Goal: Information Seeking & Learning: Learn about a topic

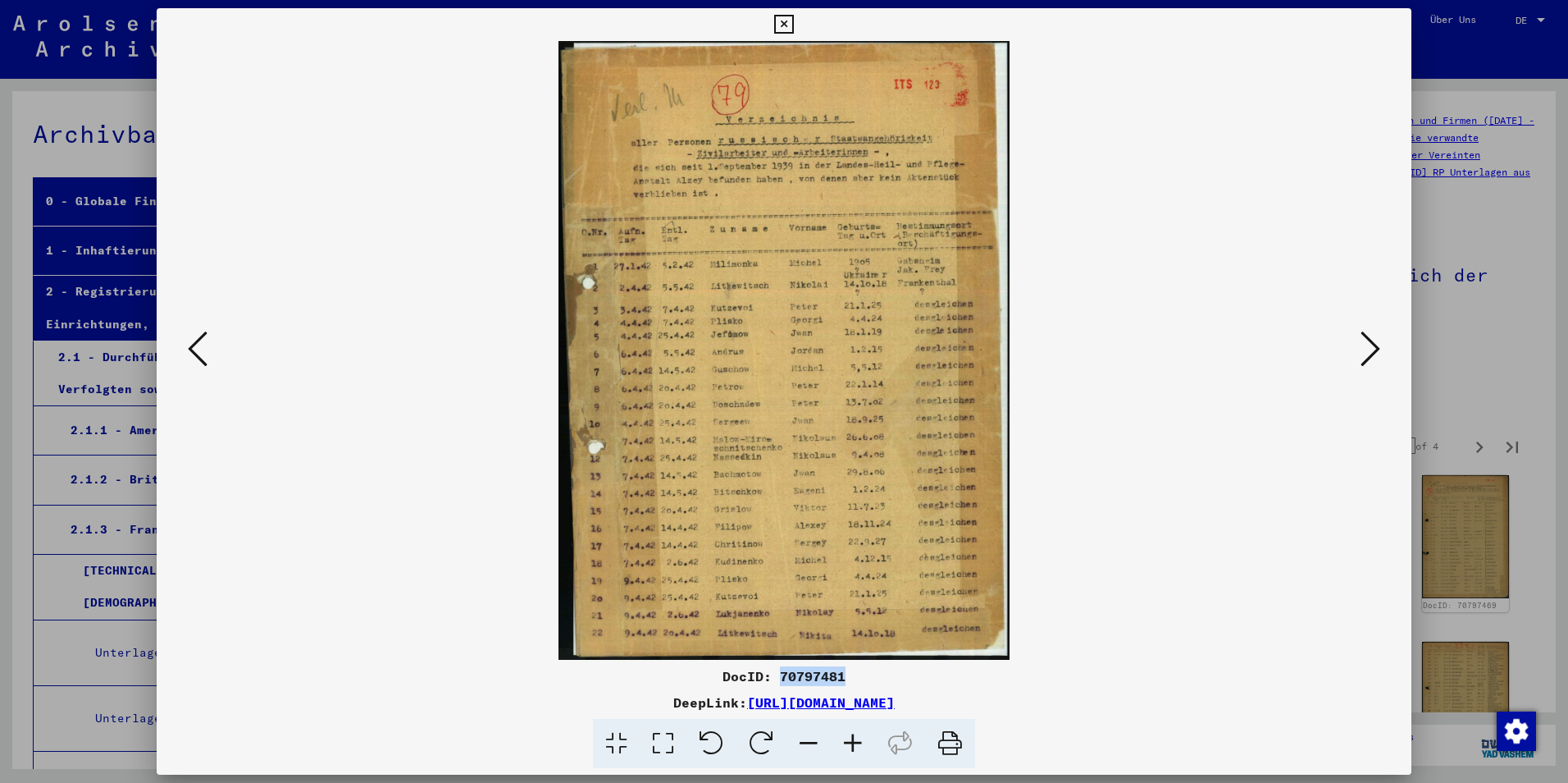
scroll to position [492, 0]
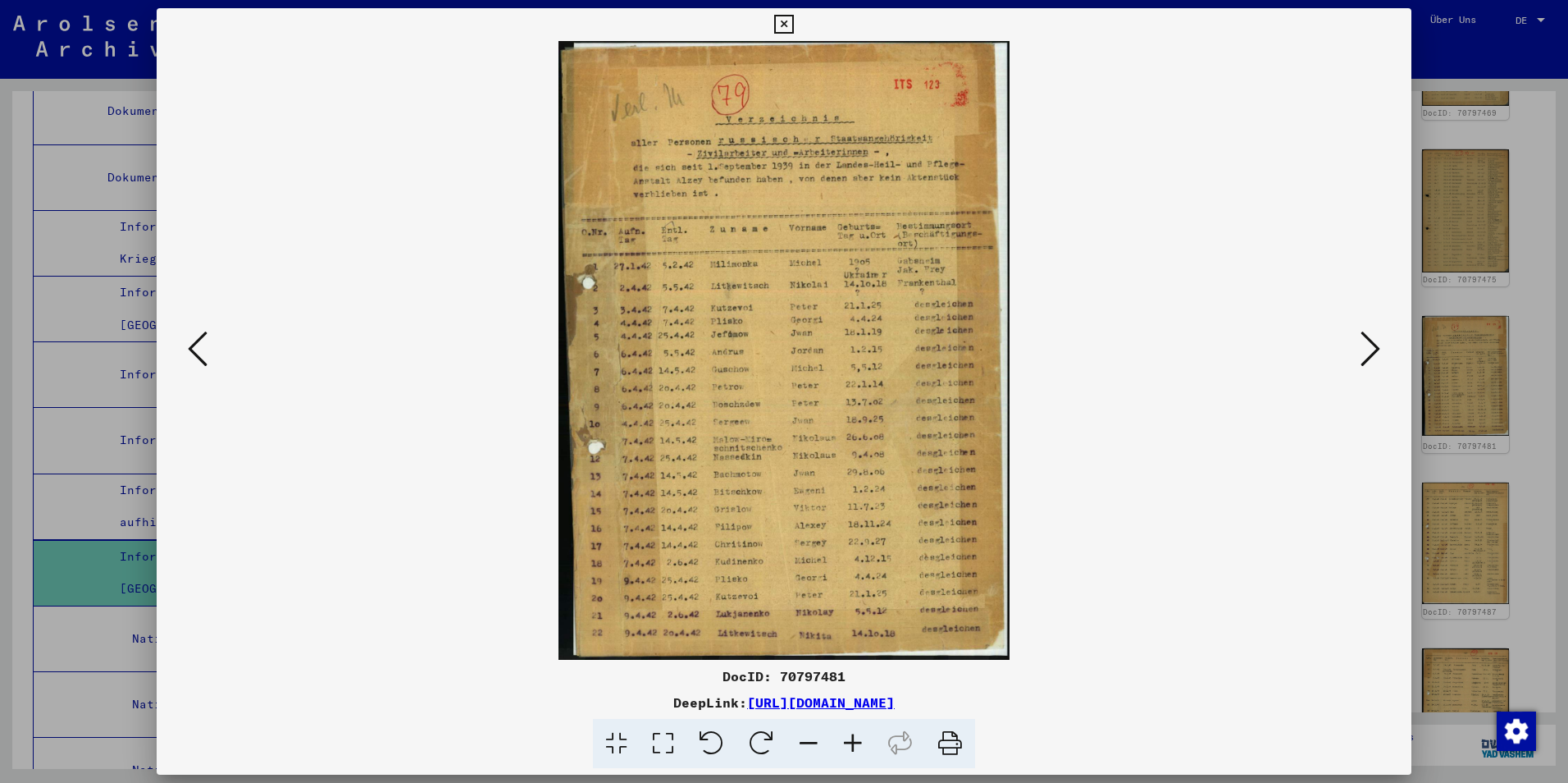
click at [1513, 301] on div at bounding box center [784, 391] width 1568 height 783
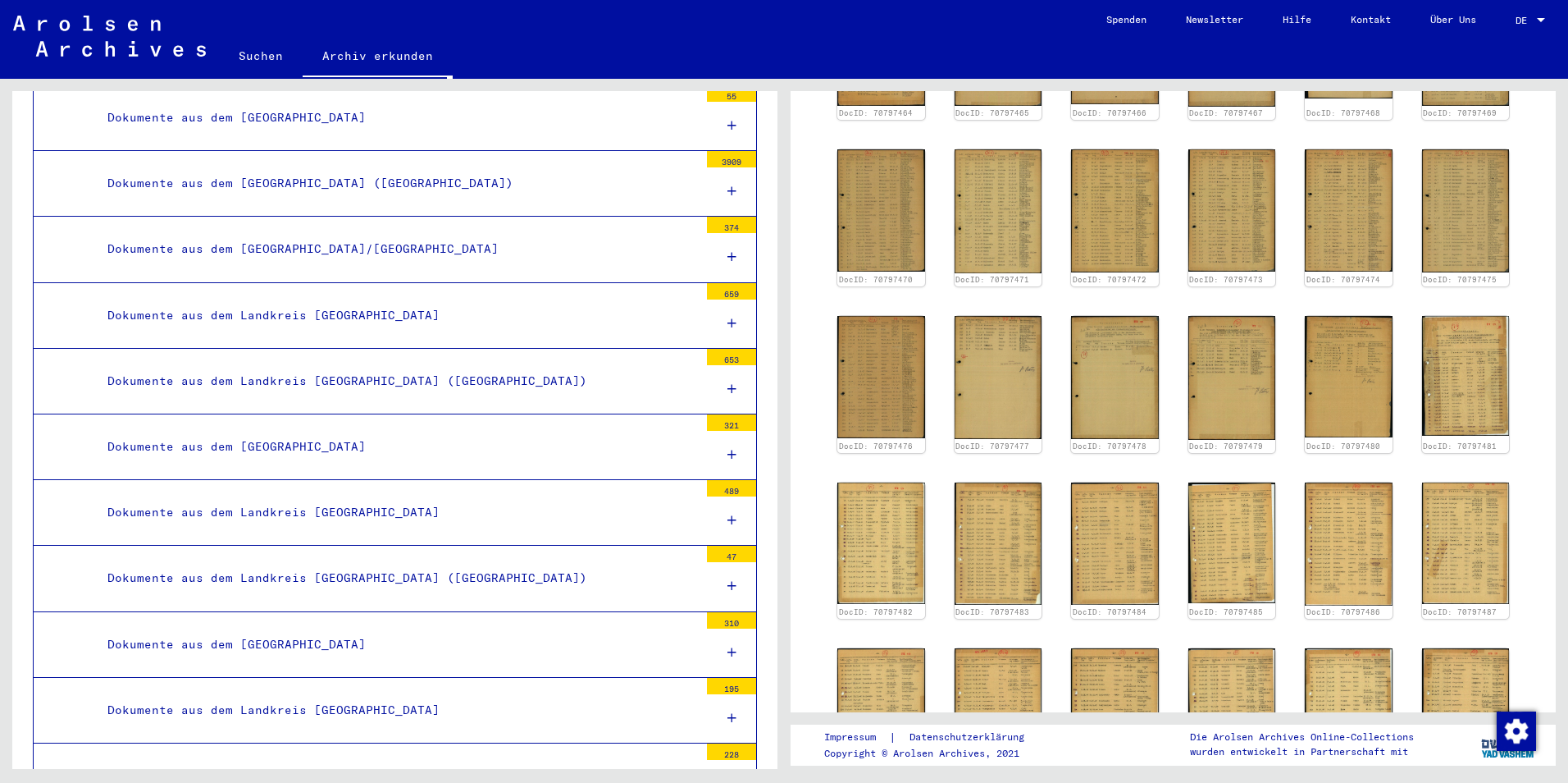
scroll to position [3692, 0]
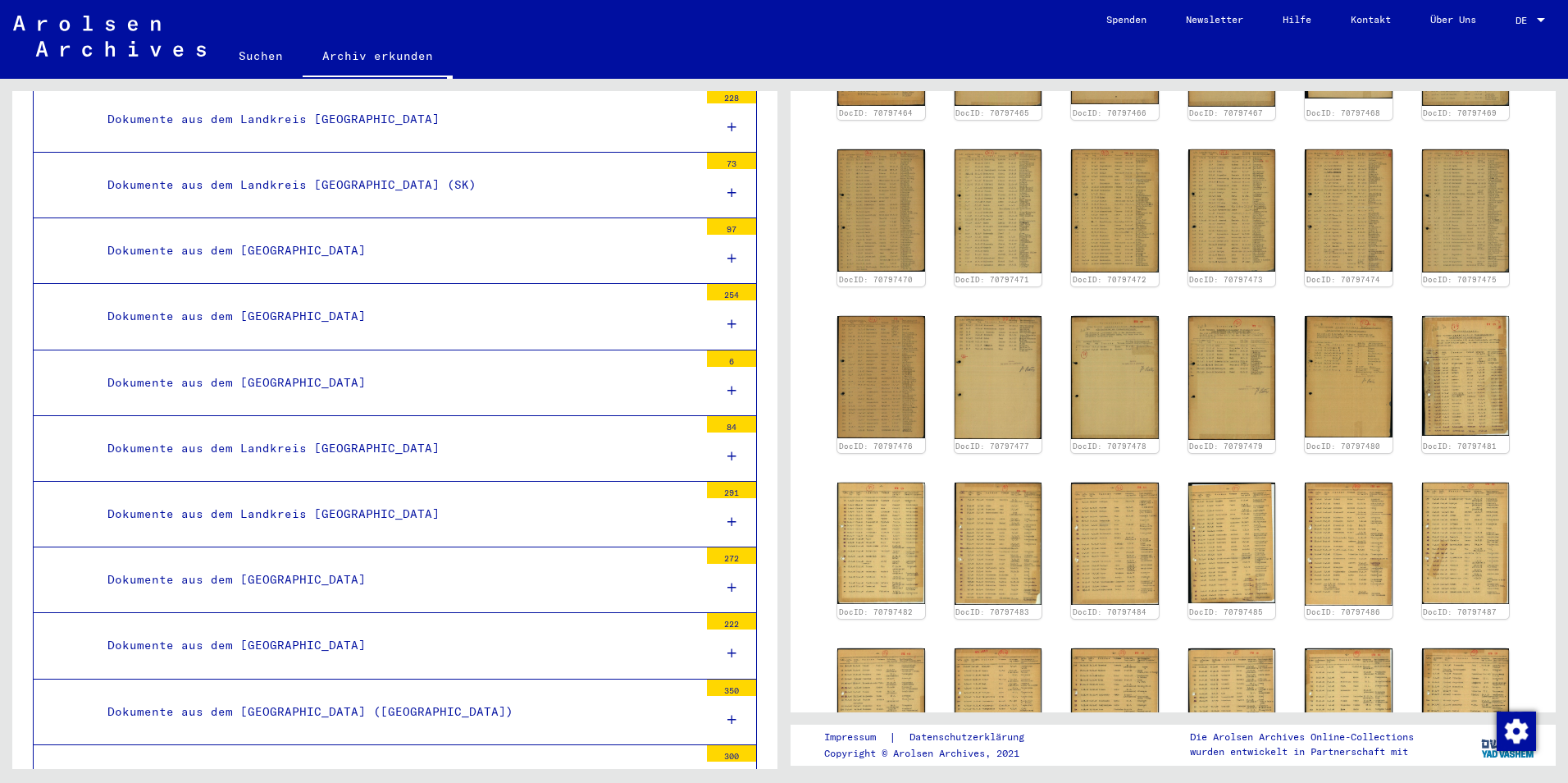
click at [597, 246] on div "Dokumente aus dem [GEOGRAPHIC_DATA]" at bounding box center [396, 251] width 603 height 32
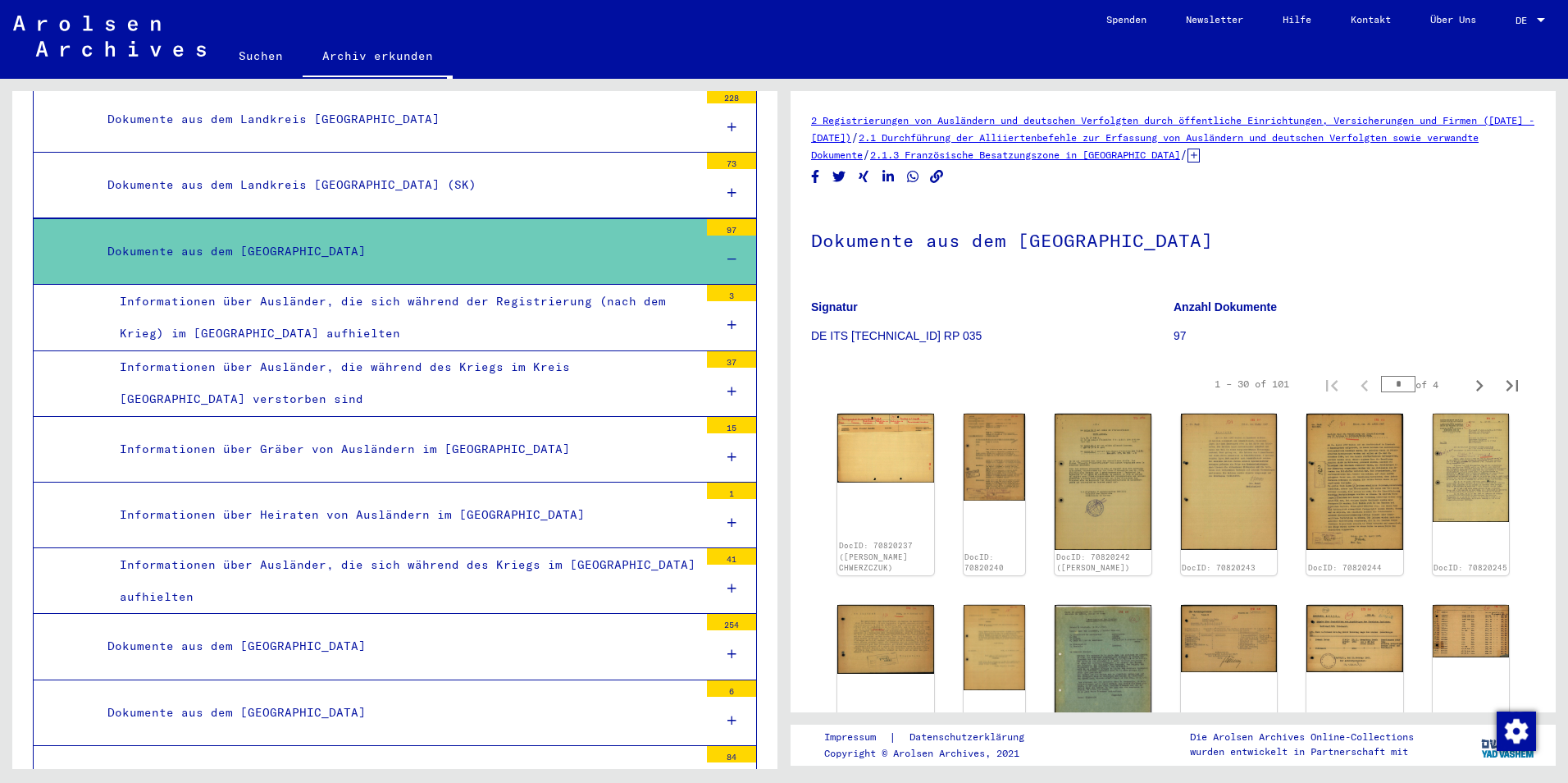
click at [623, 582] on div "Informationen über Ausländer, die sich während des Kriegs im [GEOGRAPHIC_DATA] …" at bounding box center [403, 581] width 591 height 64
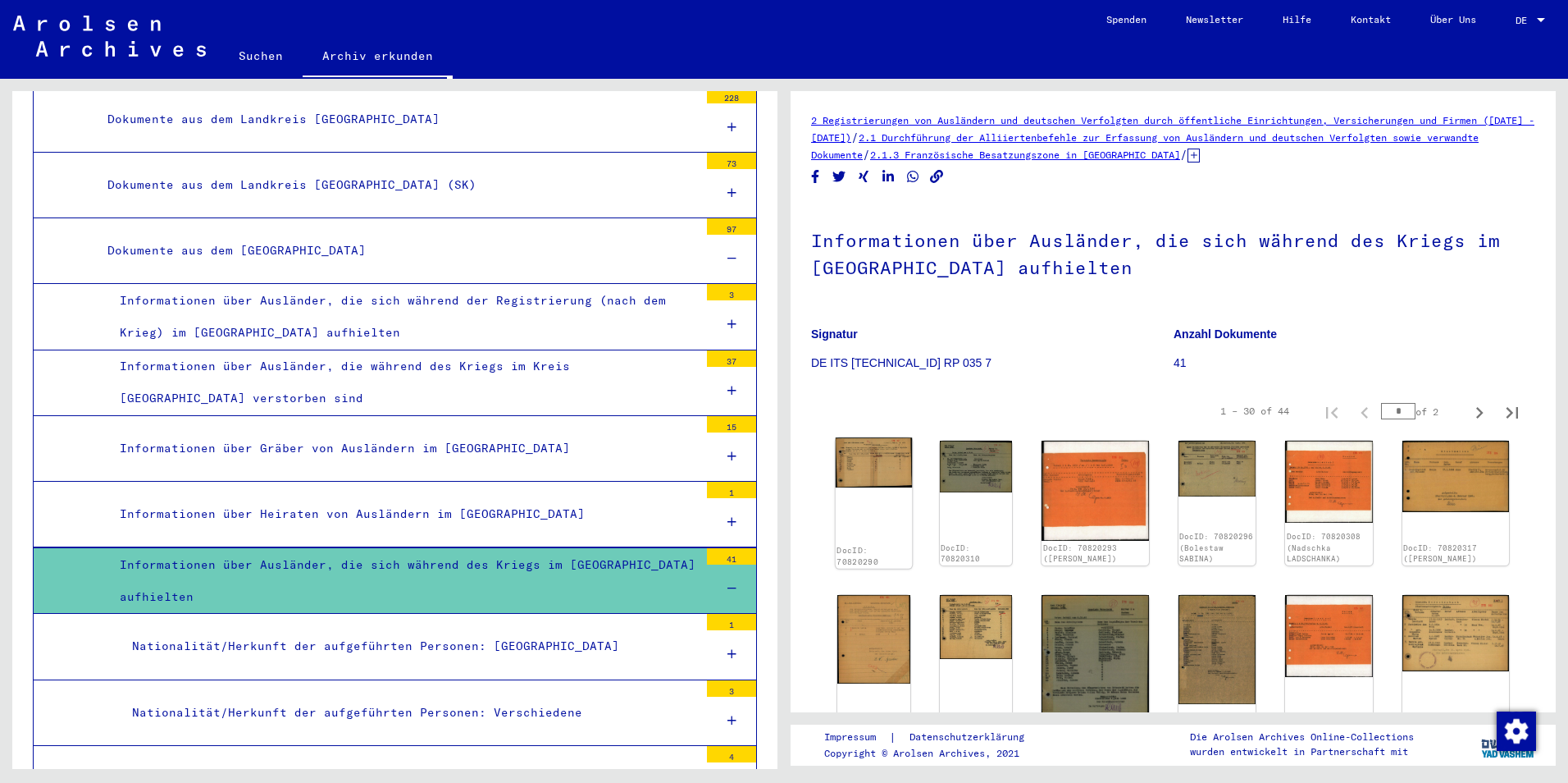
click at [880, 457] on img at bounding box center [873, 462] width 77 height 50
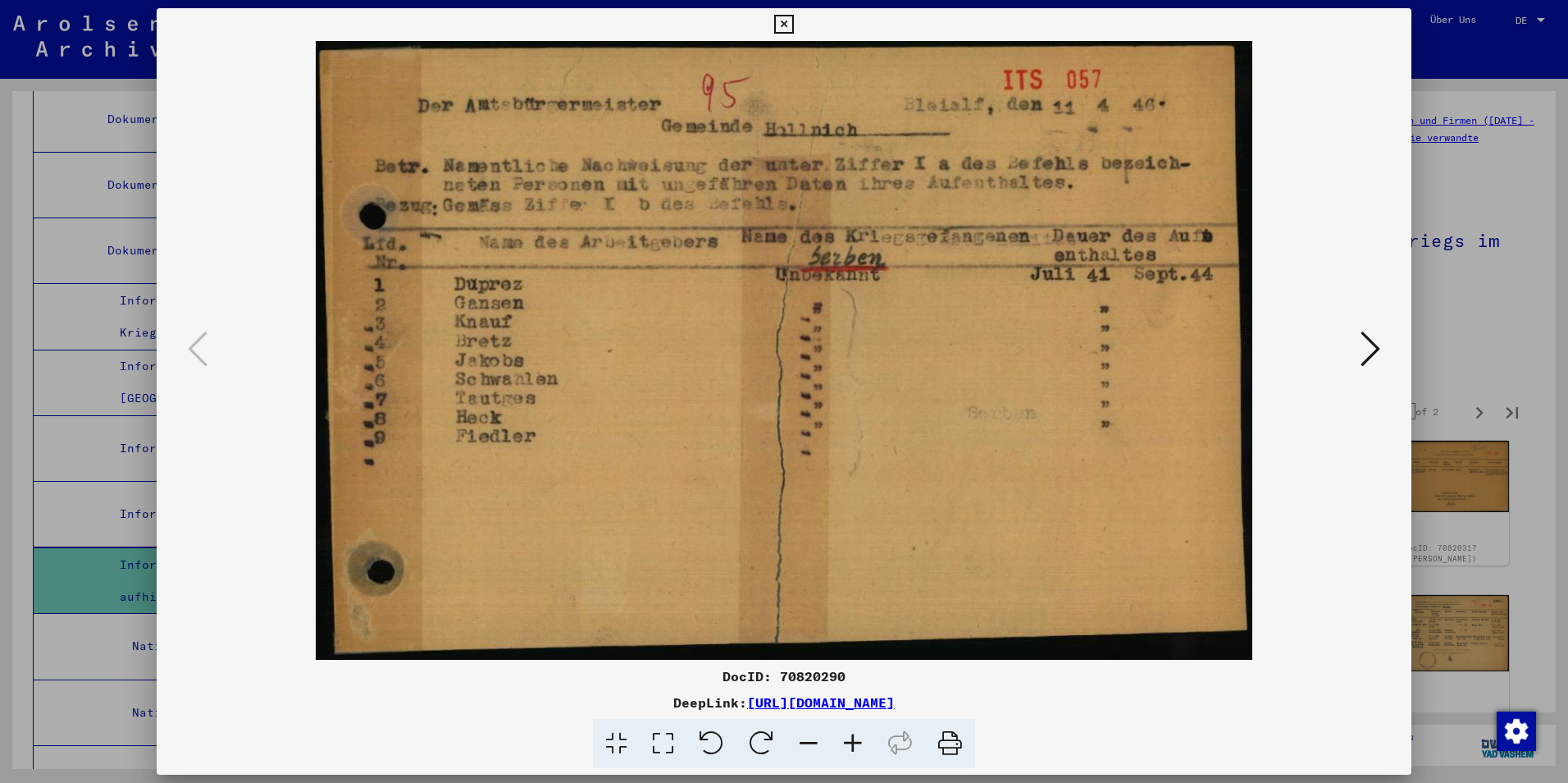
click at [1363, 347] on icon at bounding box center [1369, 349] width 19 height 40
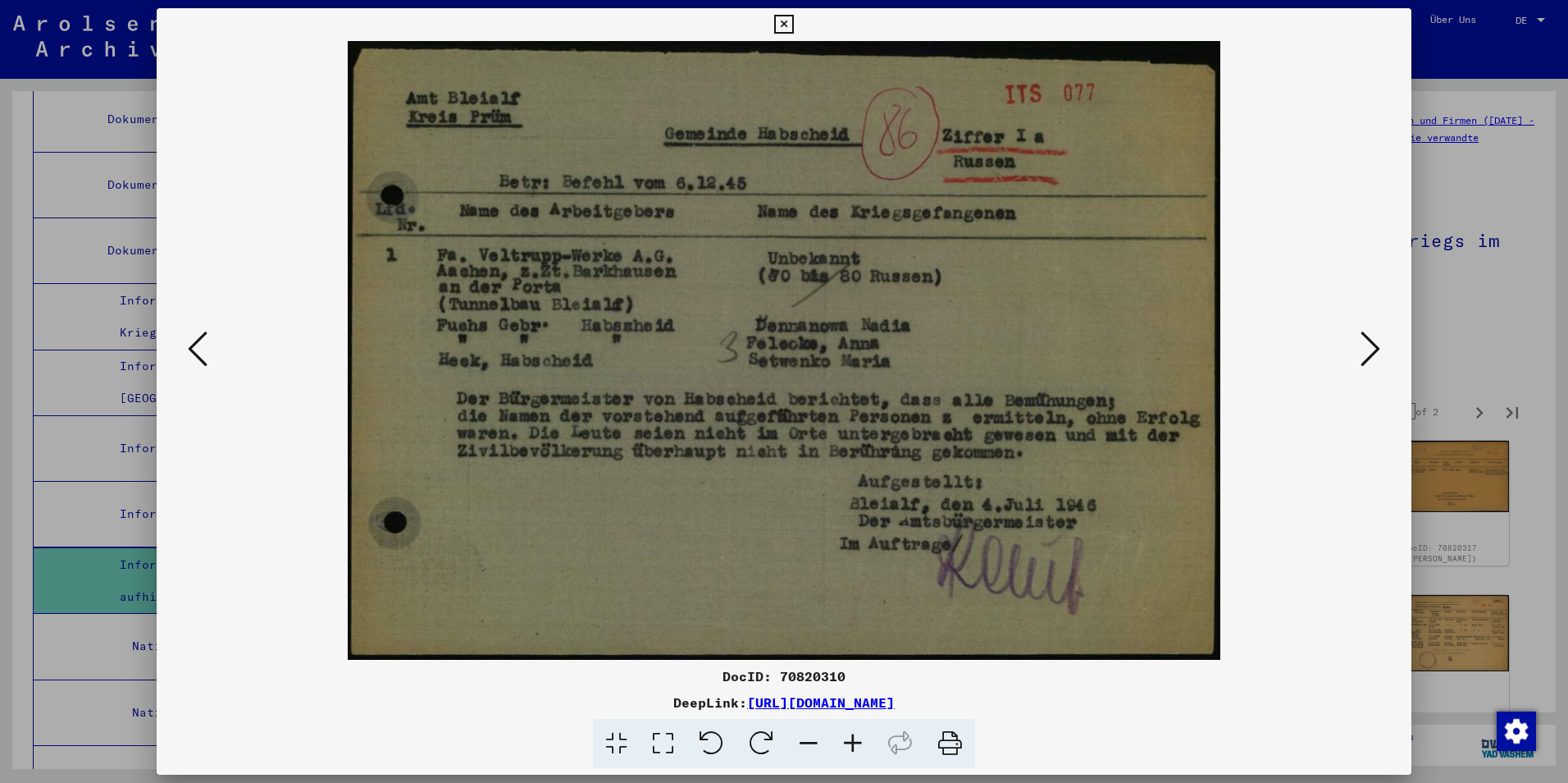
click at [1363, 347] on icon at bounding box center [1369, 349] width 19 height 40
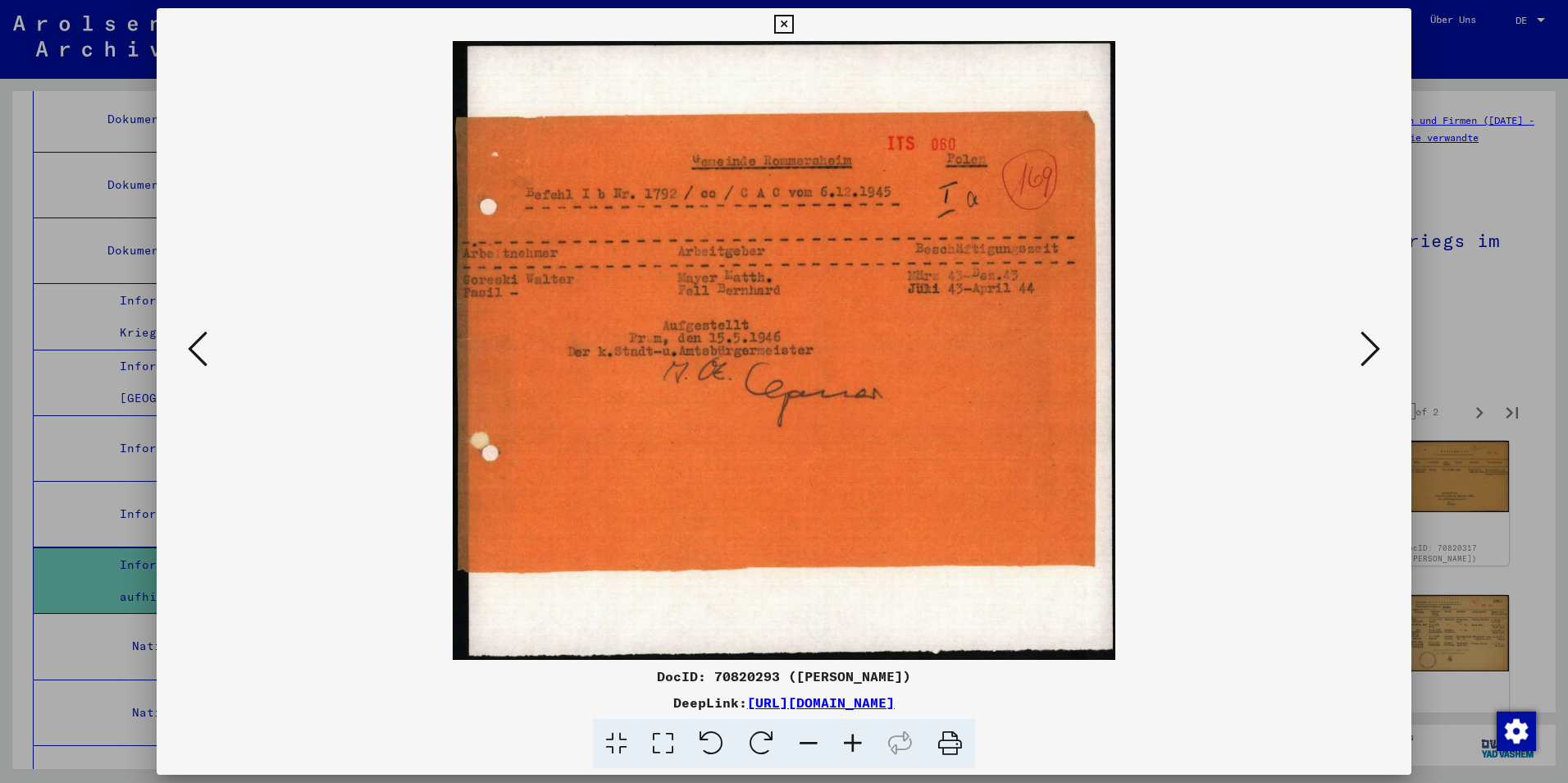
click at [1478, 317] on div at bounding box center [784, 391] width 1568 height 783
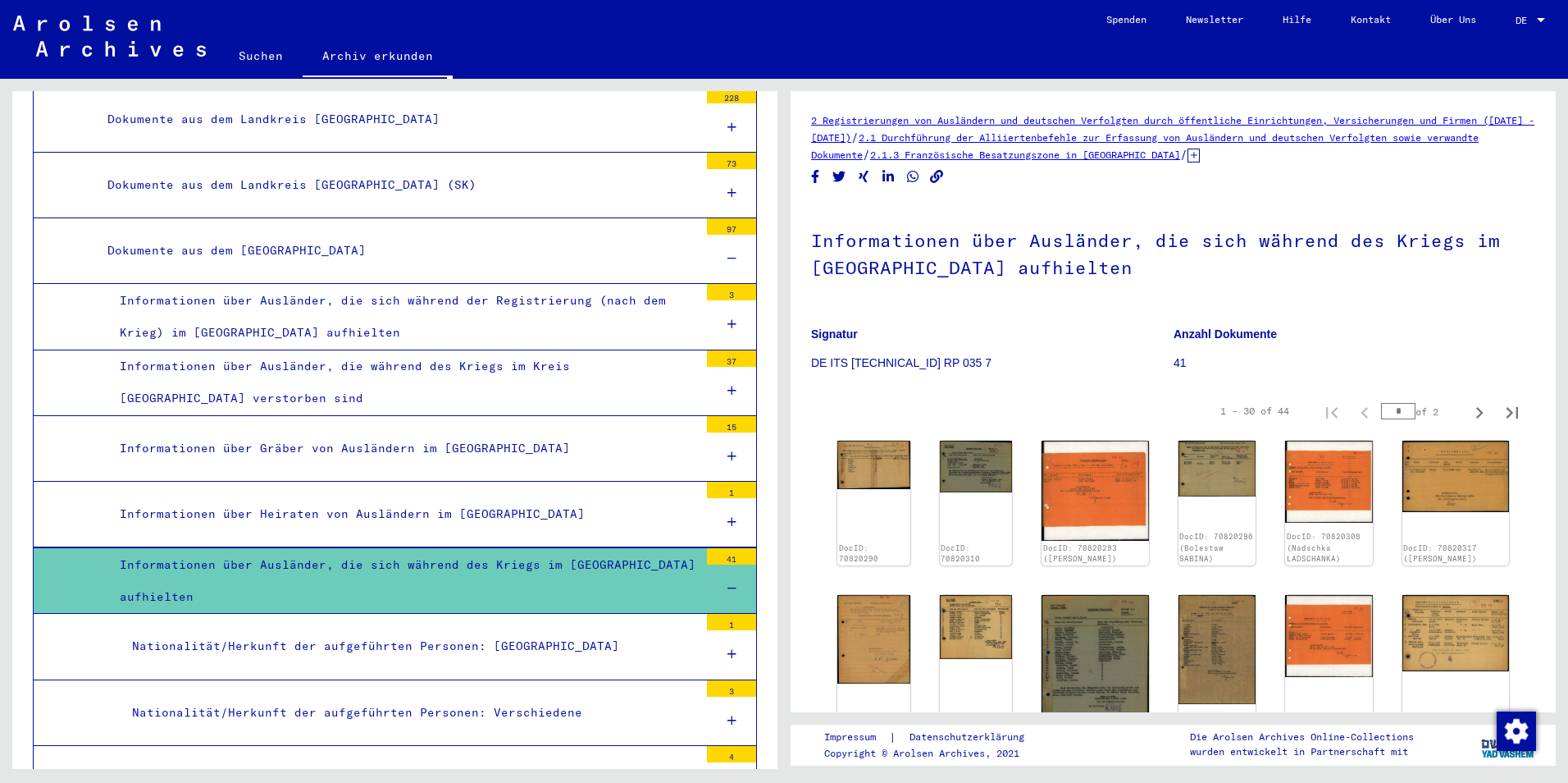
click at [723, 251] on div at bounding box center [731, 259] width 49 height 48
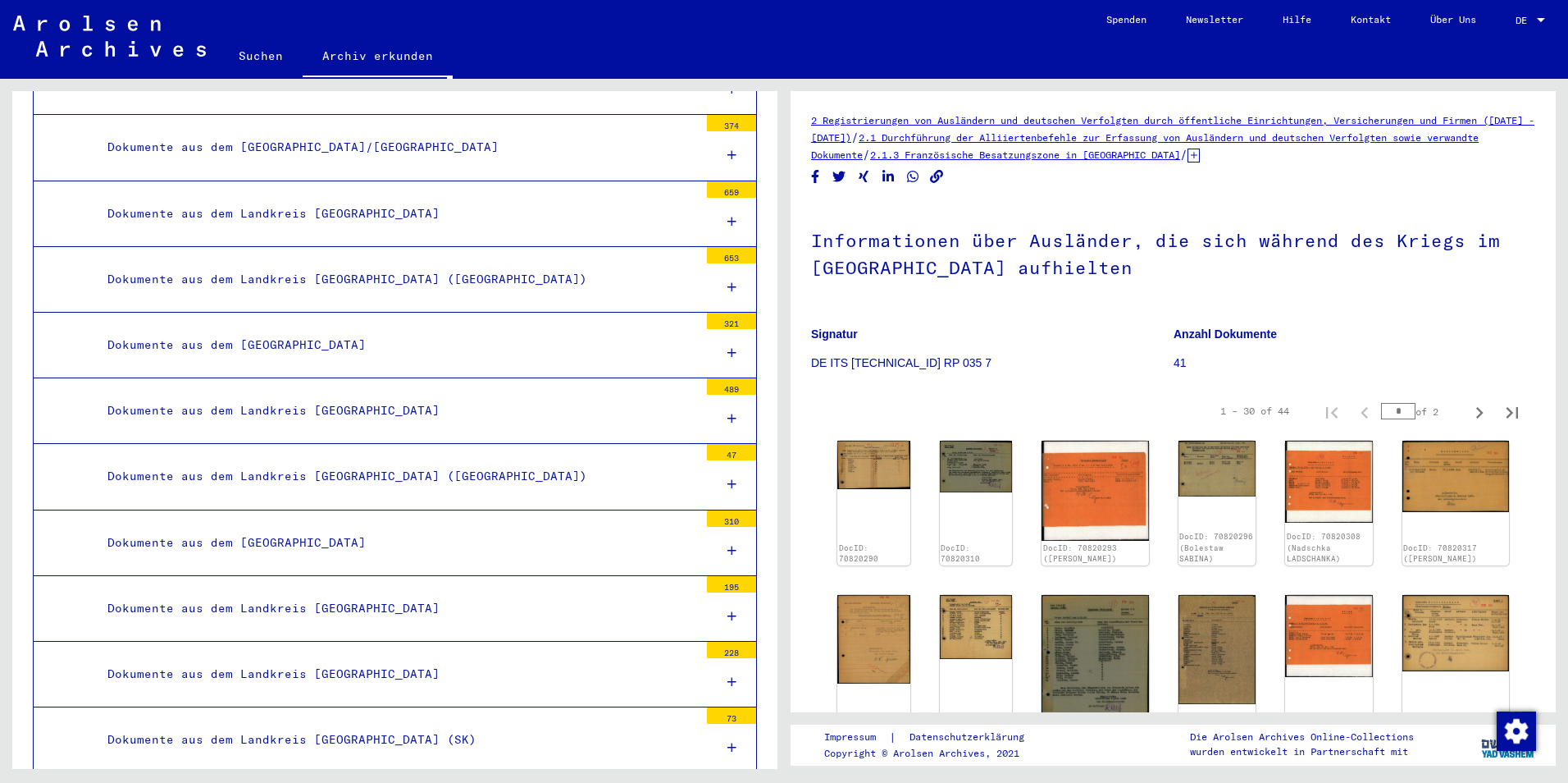
scroll to position [2953, 0]
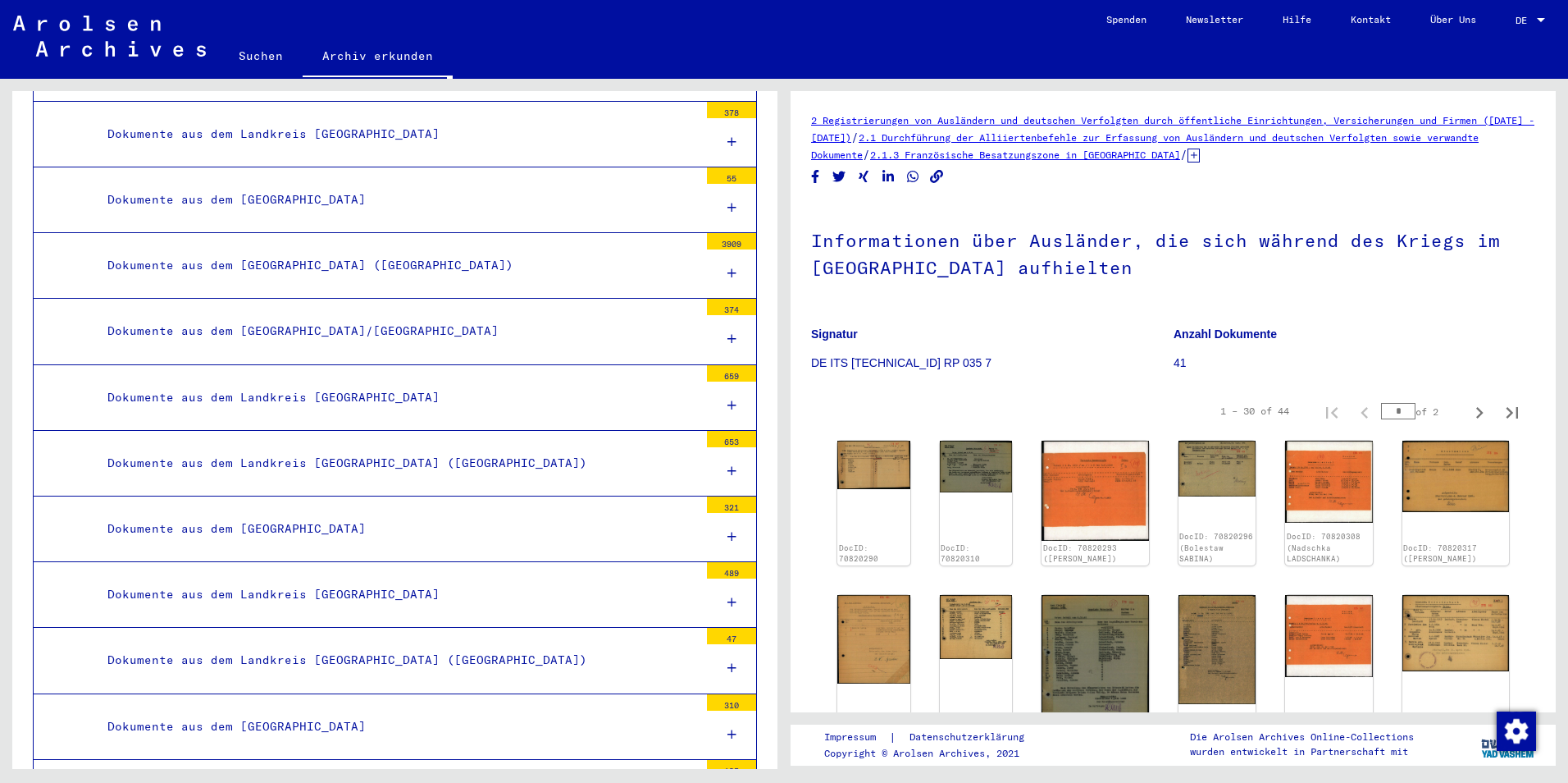
click at [570, 385] on div "Dokumente aus dem Landkreis [GEOGRAPHIC_DATA]" at bounding box center [396, 398] width 603 height 32
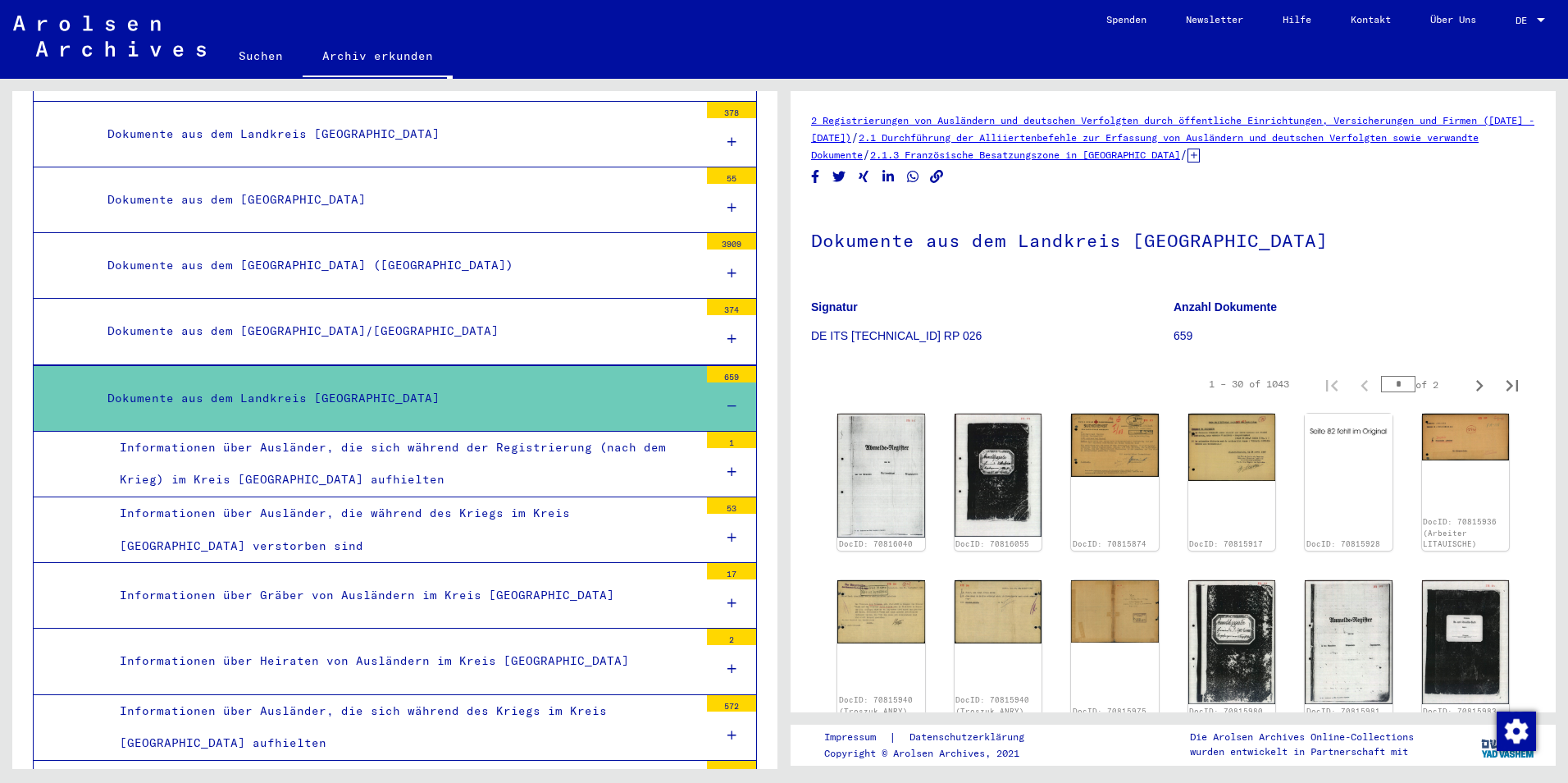
click at [734, 409] on div at bounding box center [731, 407] width 49 height 48
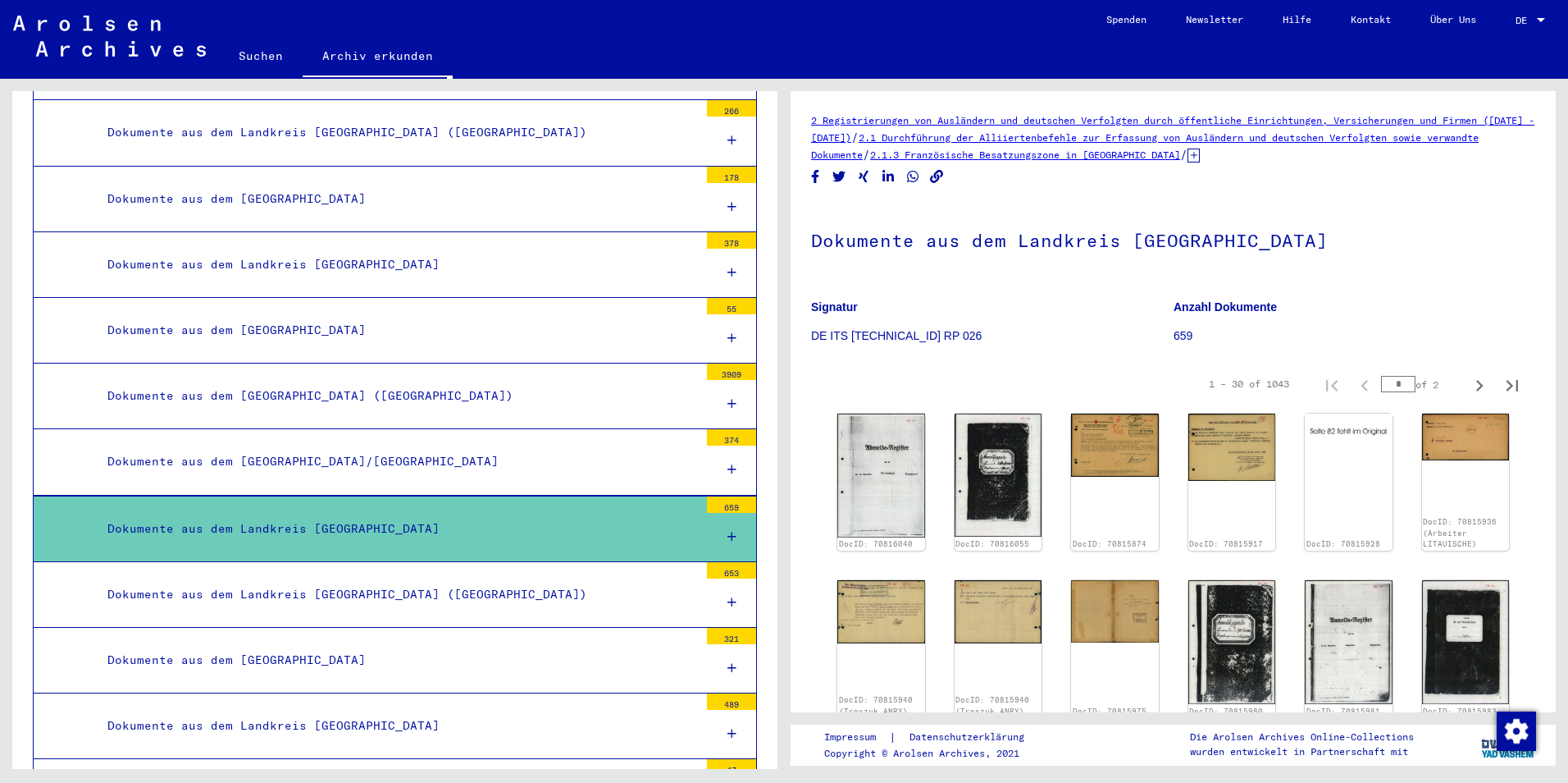
scroll to position [2542, 0]
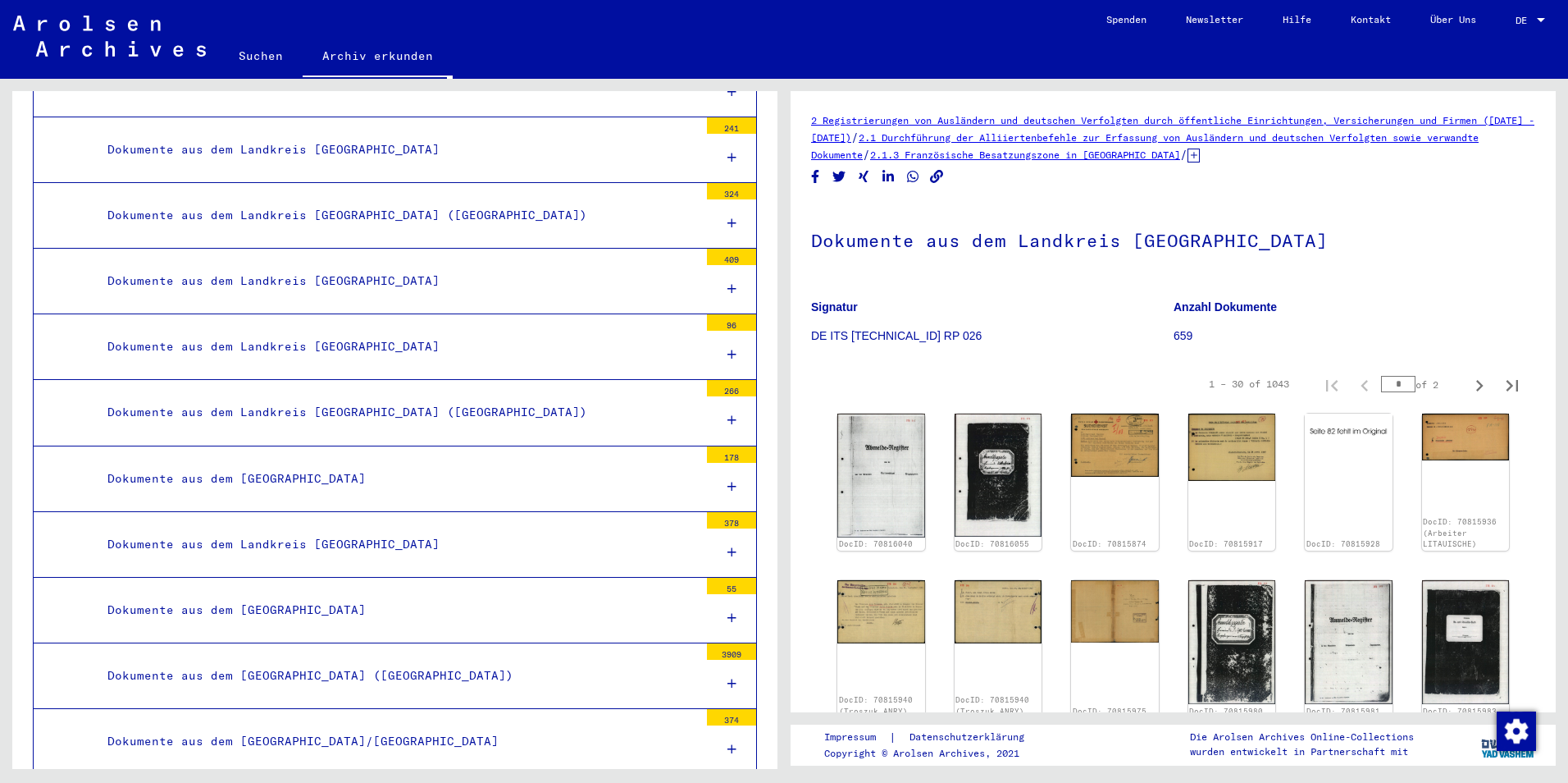
click at [720, 341] on div at bounding box center [731, 355] width 49 height 48
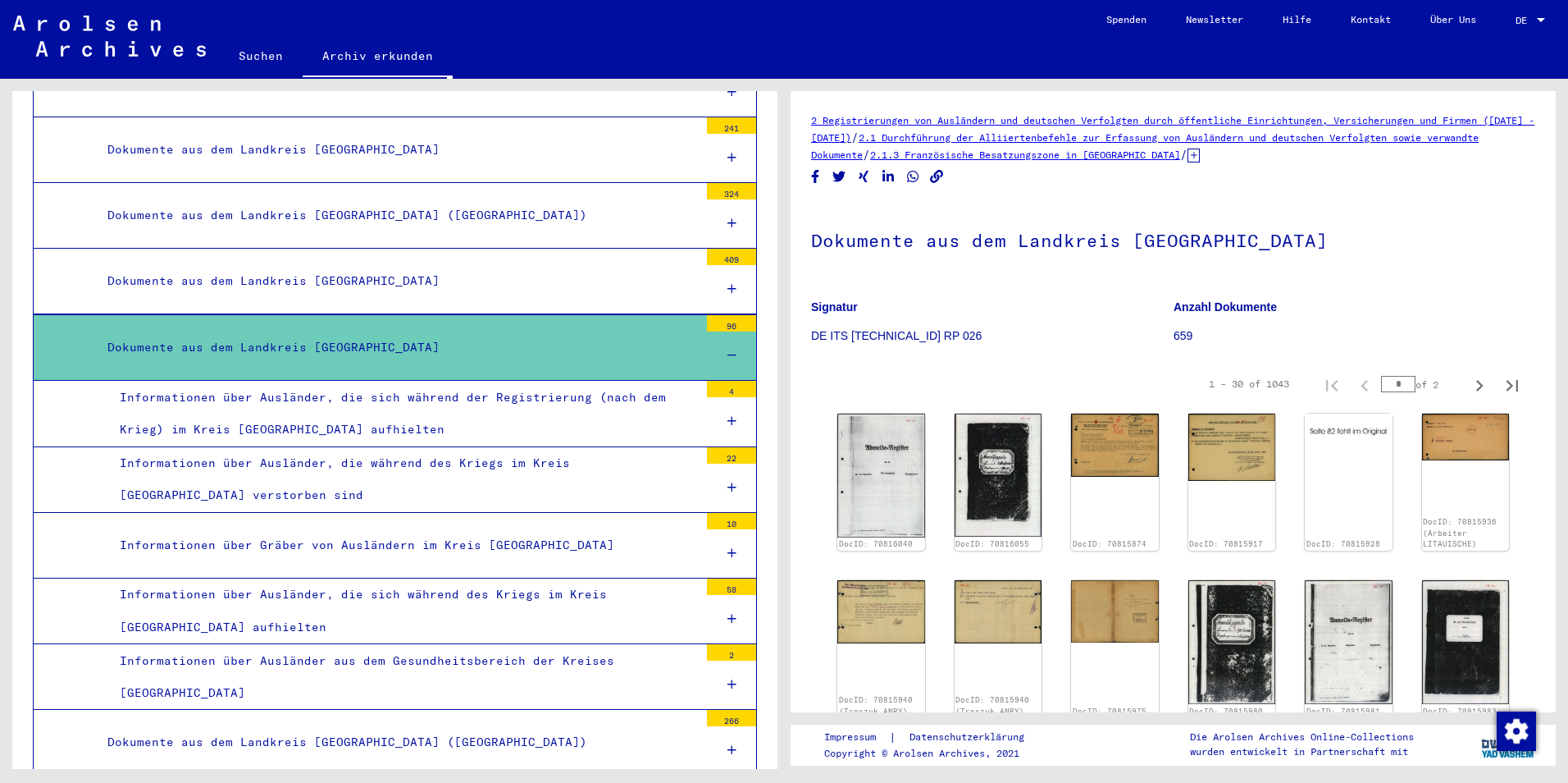
click at [616, 472] on div "Informationen über Ausländer, die während des Kriegs im Kreis [GEOGRAPHIC_DATA]…" at bounding box center [403, 479] width 591 height 64
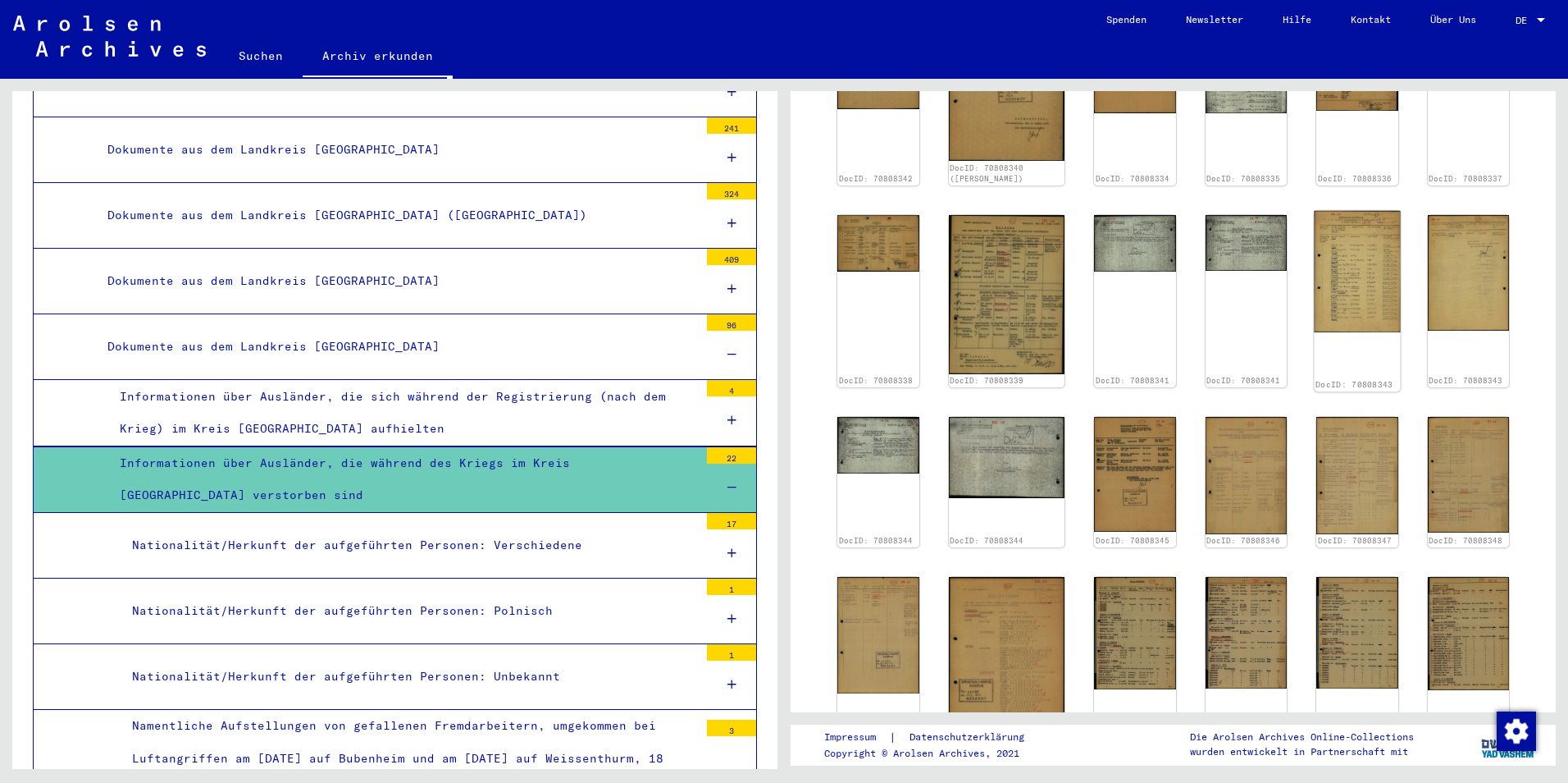
scroll to position [410, 0]
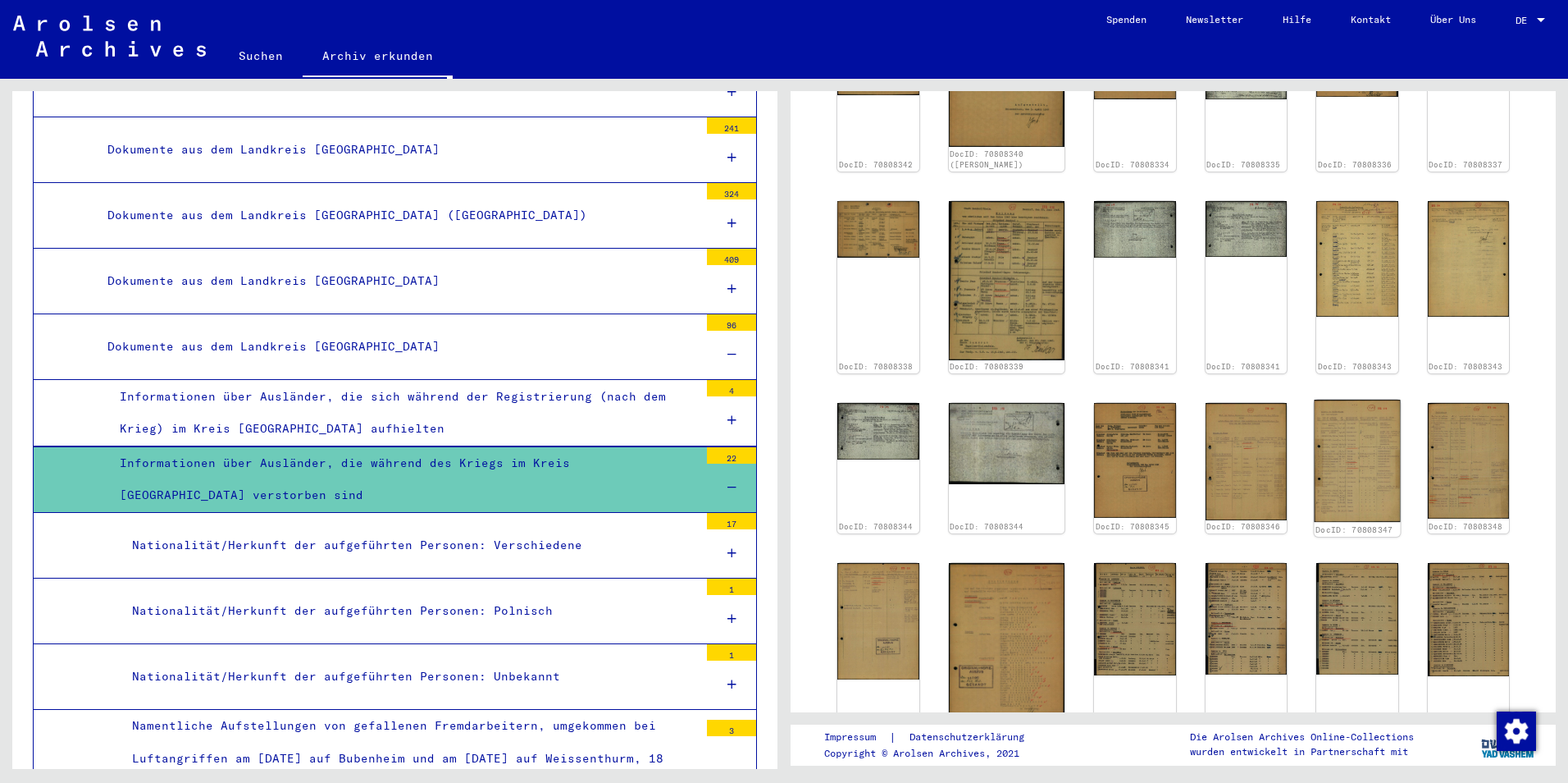
click at [1338, 399] on img at bounding box center [1357, 460] width 85 height 122
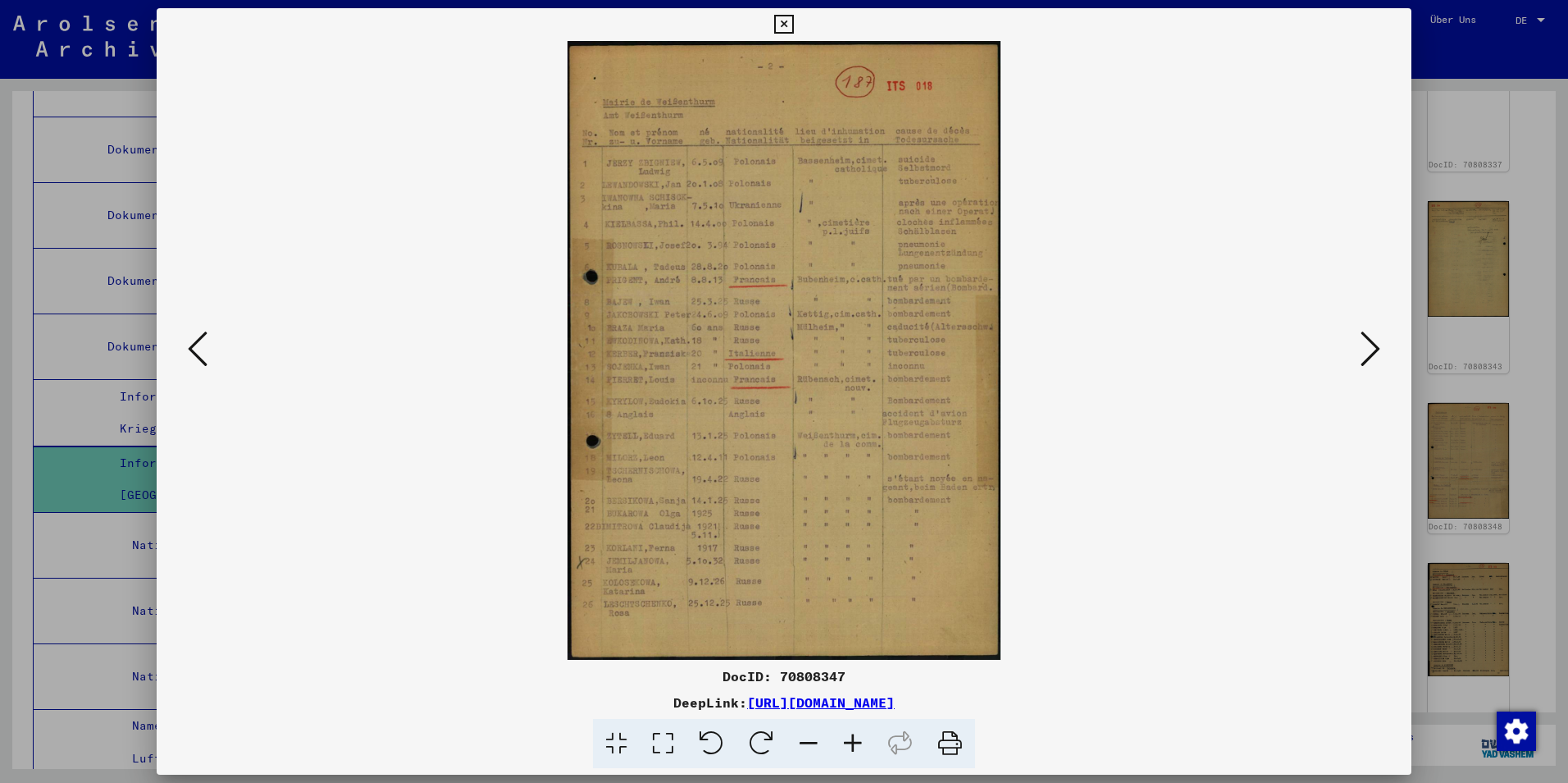
click at [1545, 311] on div at bounding box center [784, 391] width 1568 height 783
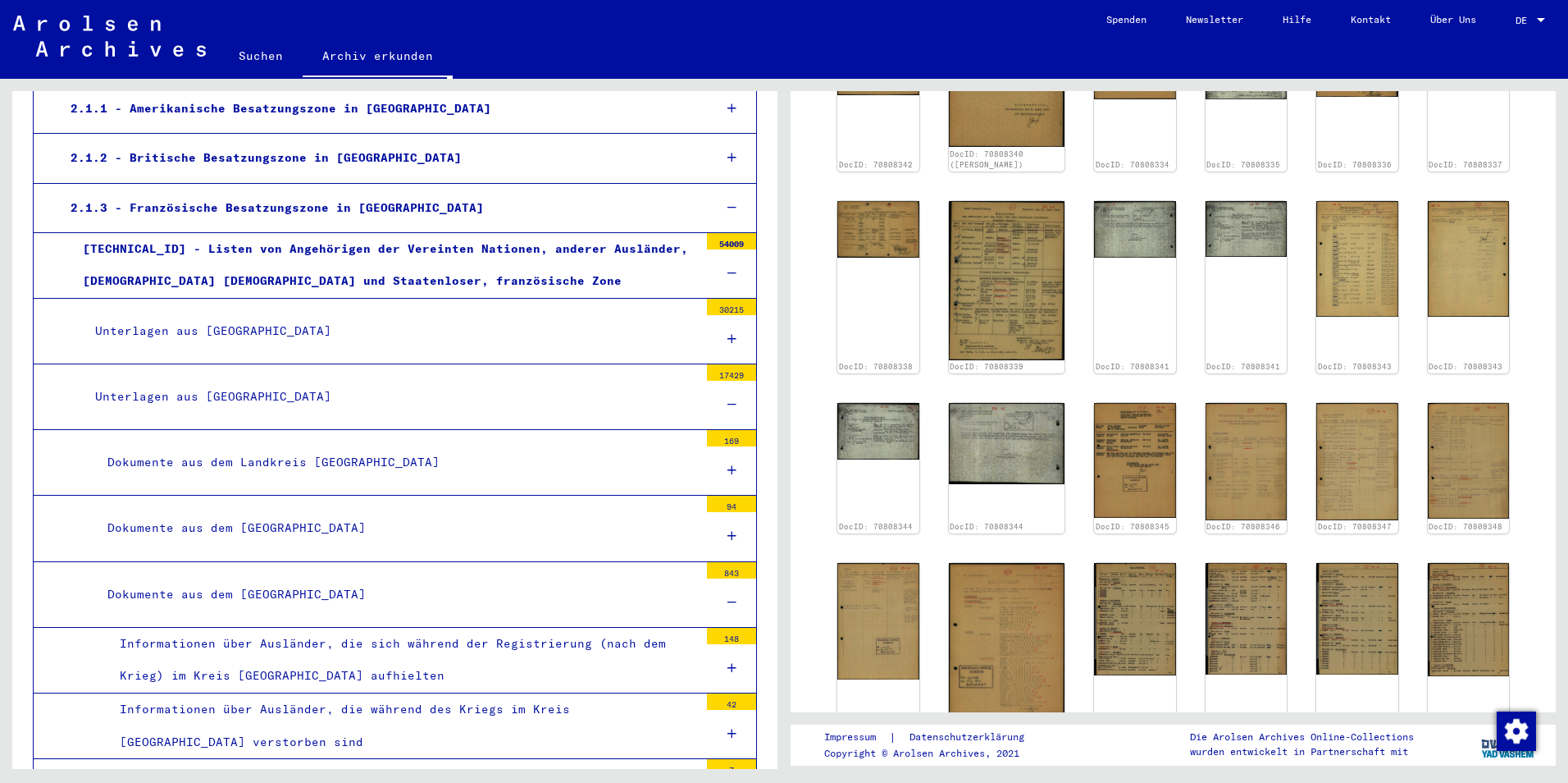
scroll to position [246, 0]
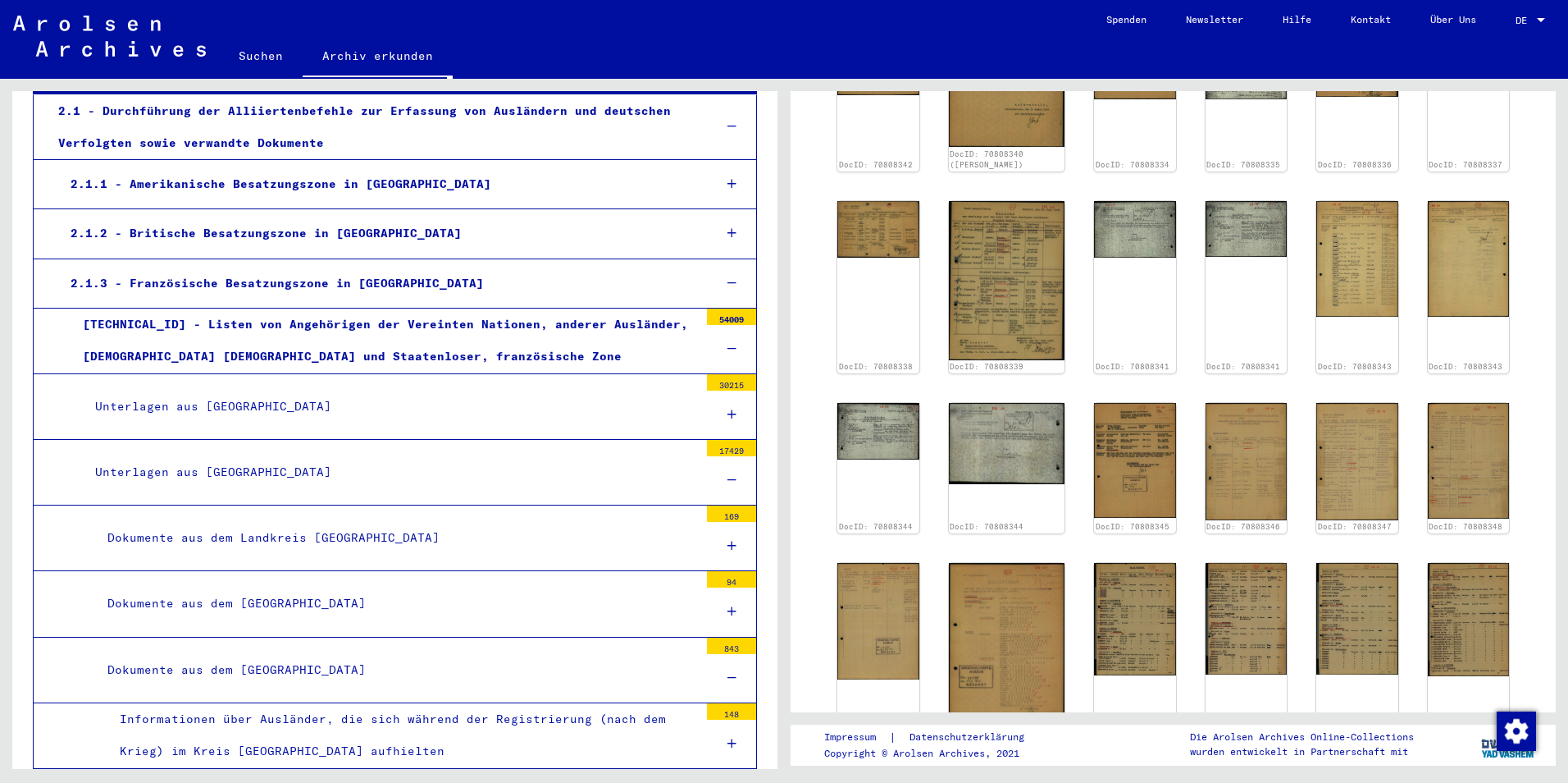
click at [727, 343] on icon at bounding box center [732, 349] width 9 height 11
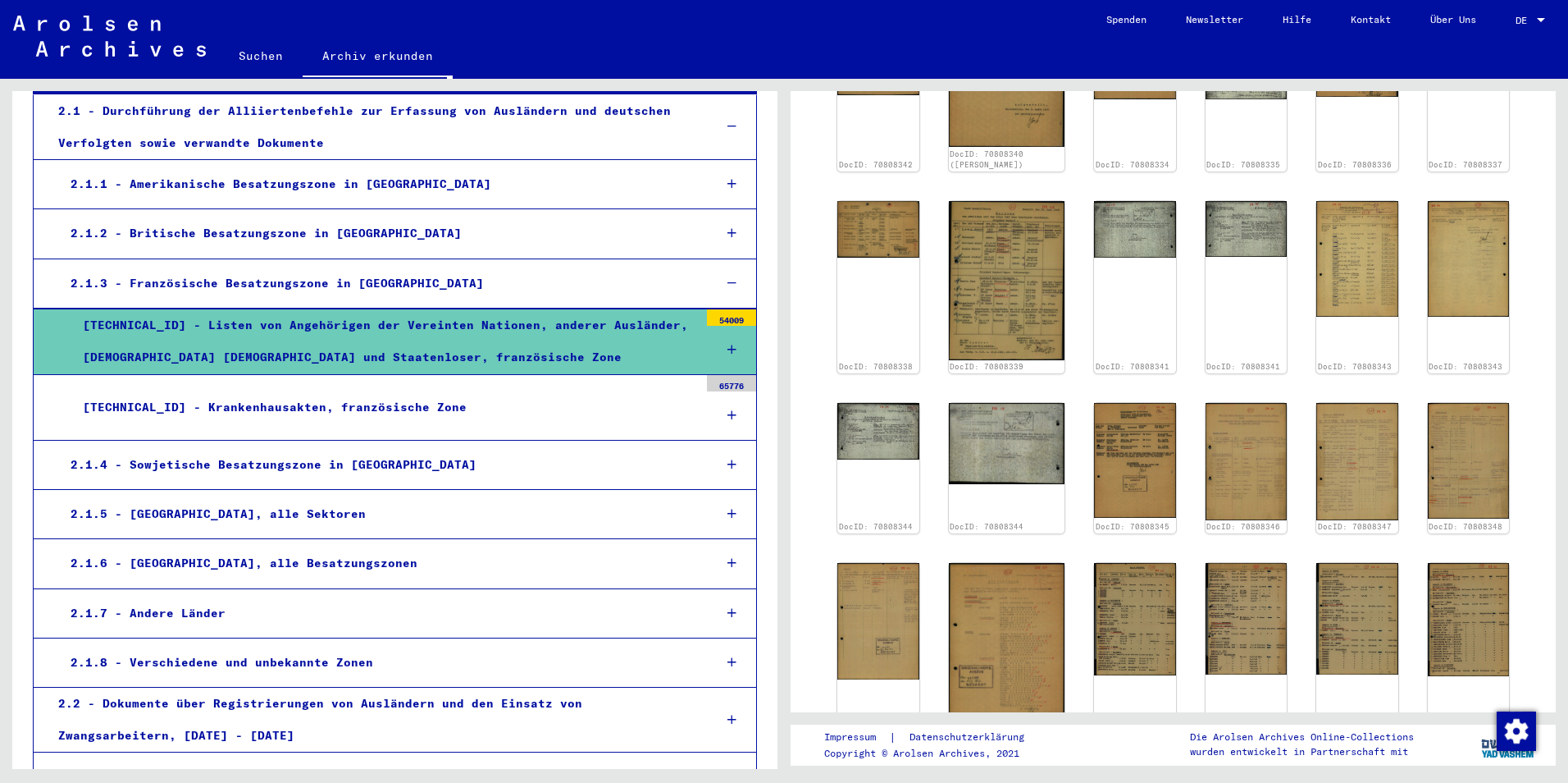
click at [727, 282] on icon at bounding box center [732, 283] width 9 height 11
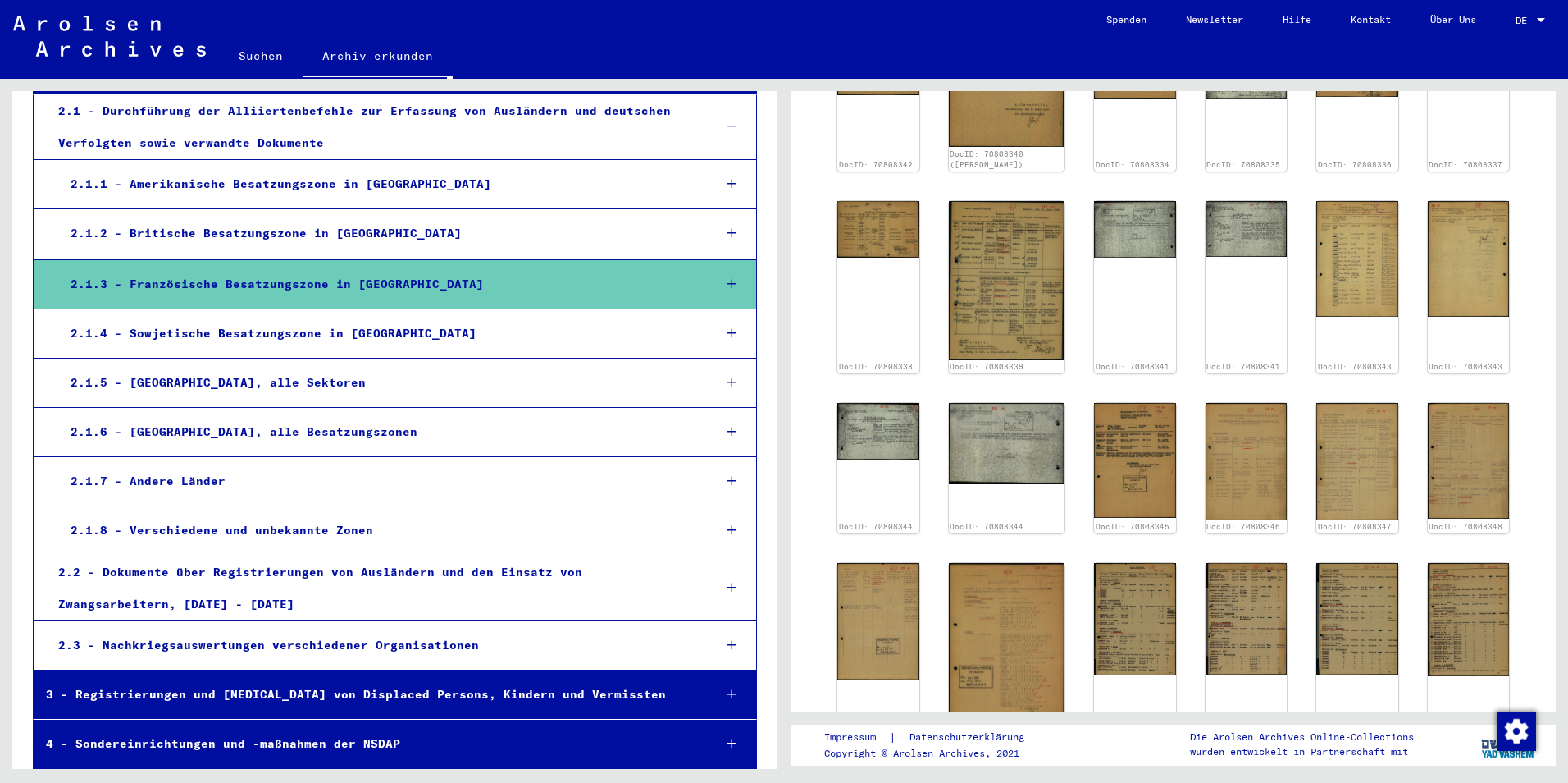
click at [711, 275] on div at bounding box center [732, 284] width 47 height 48
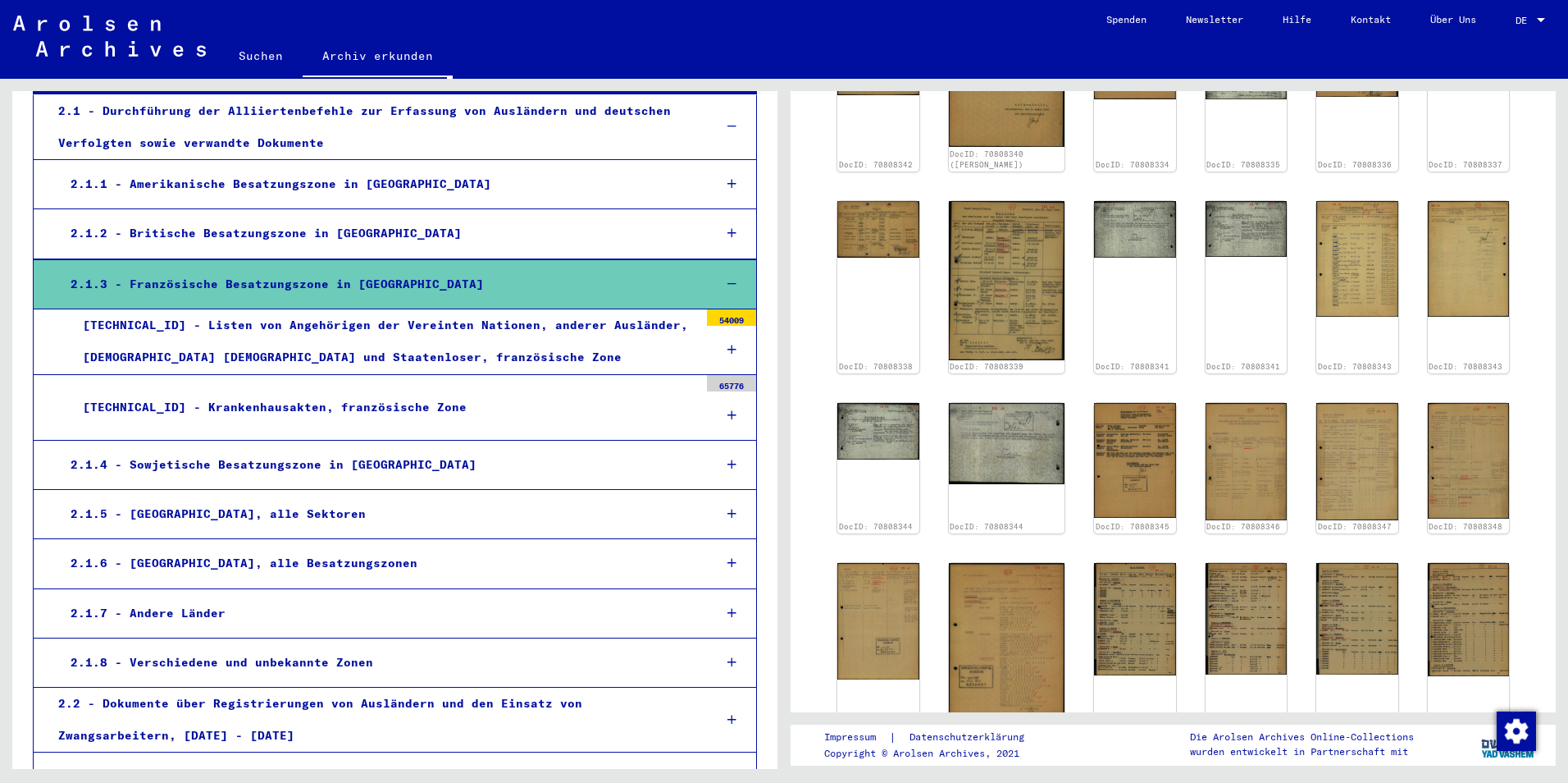
click at [719, 324] on div "54009" at bounding box center [731, 318] width 49 height 17
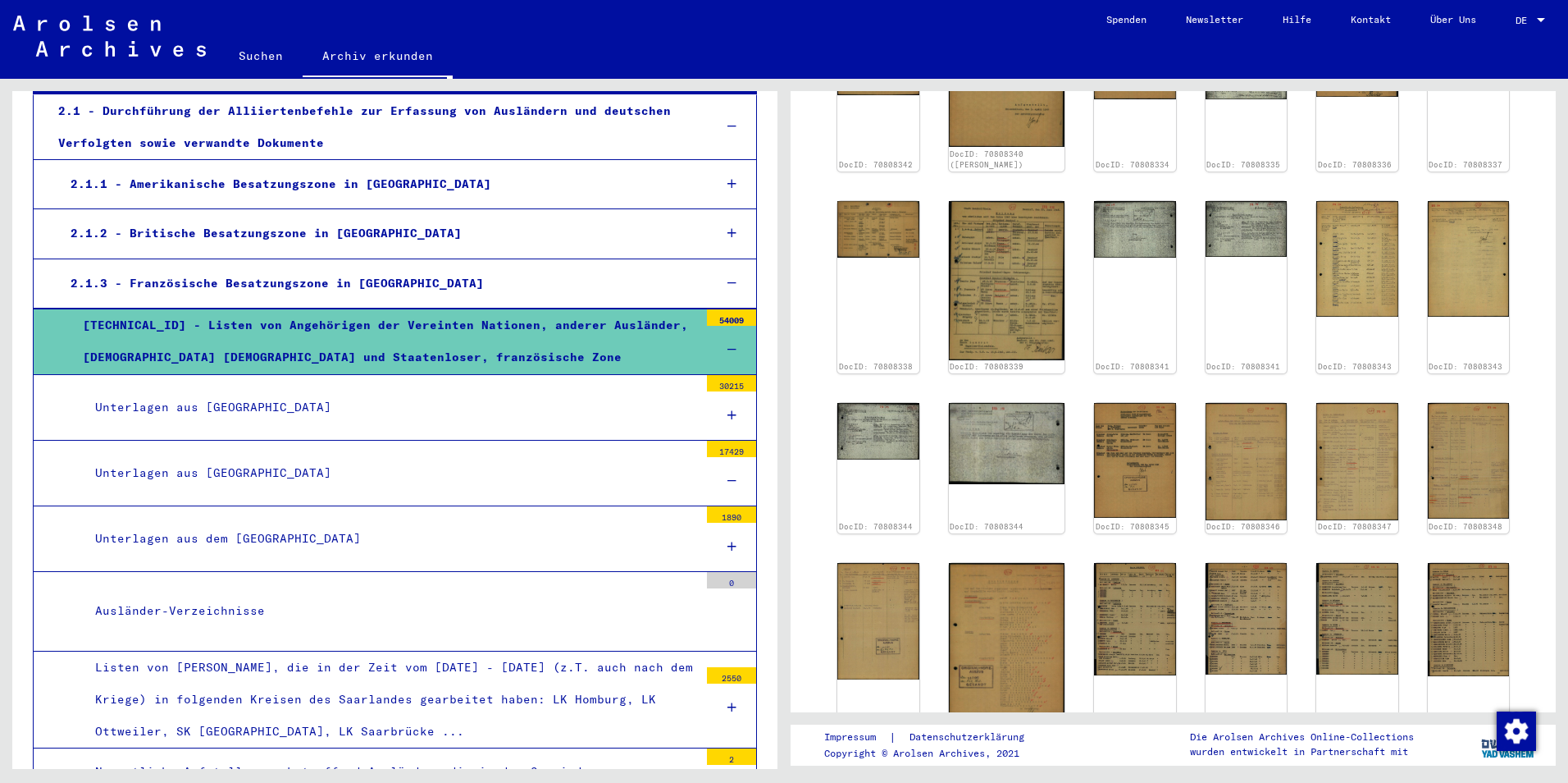
click at [727, 484] on icon at bounding box center [732, 481] width 9 height 11
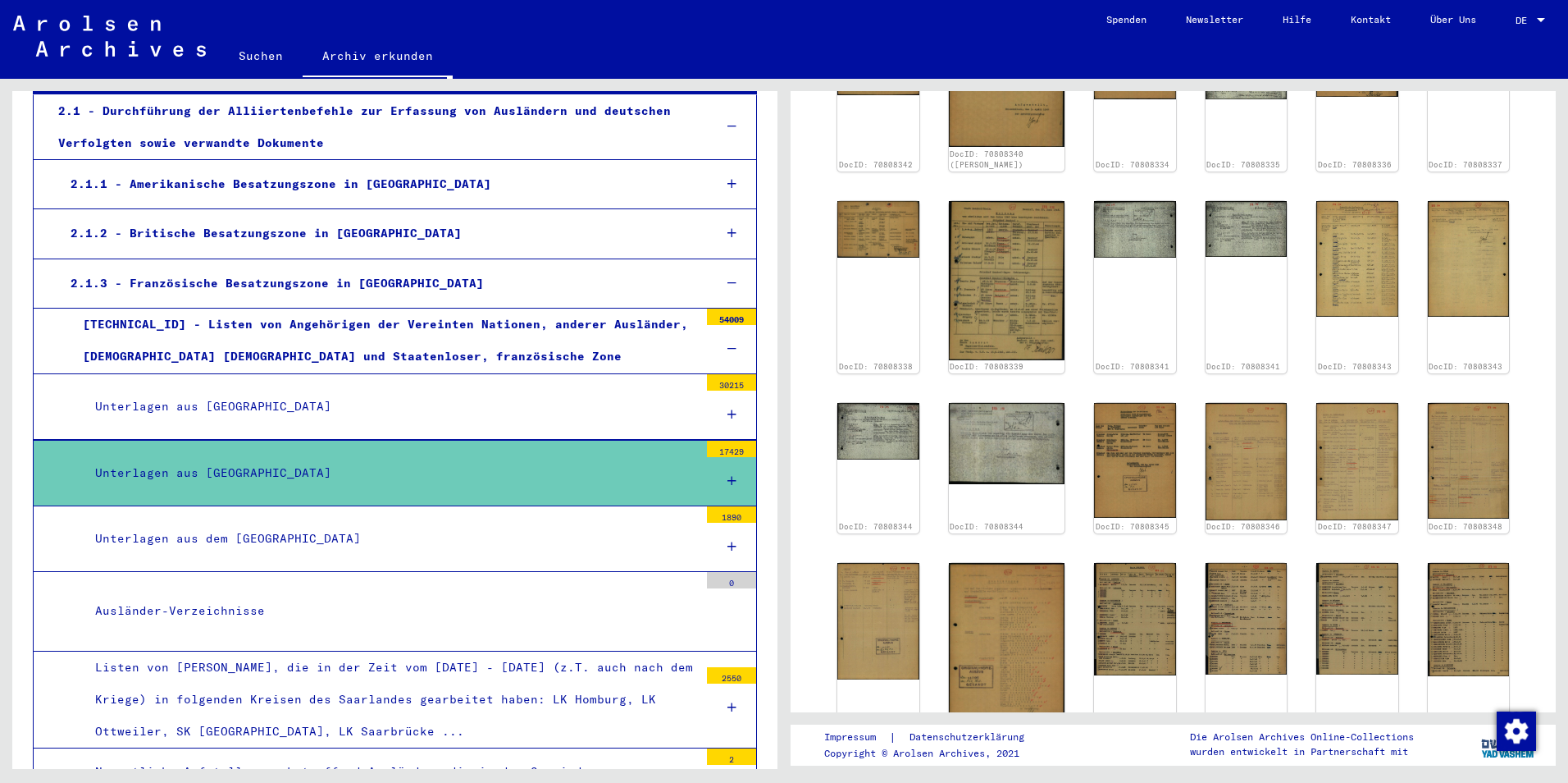
click at [727, 483] on icon at bounding box center [732, 481] width 9 height 11
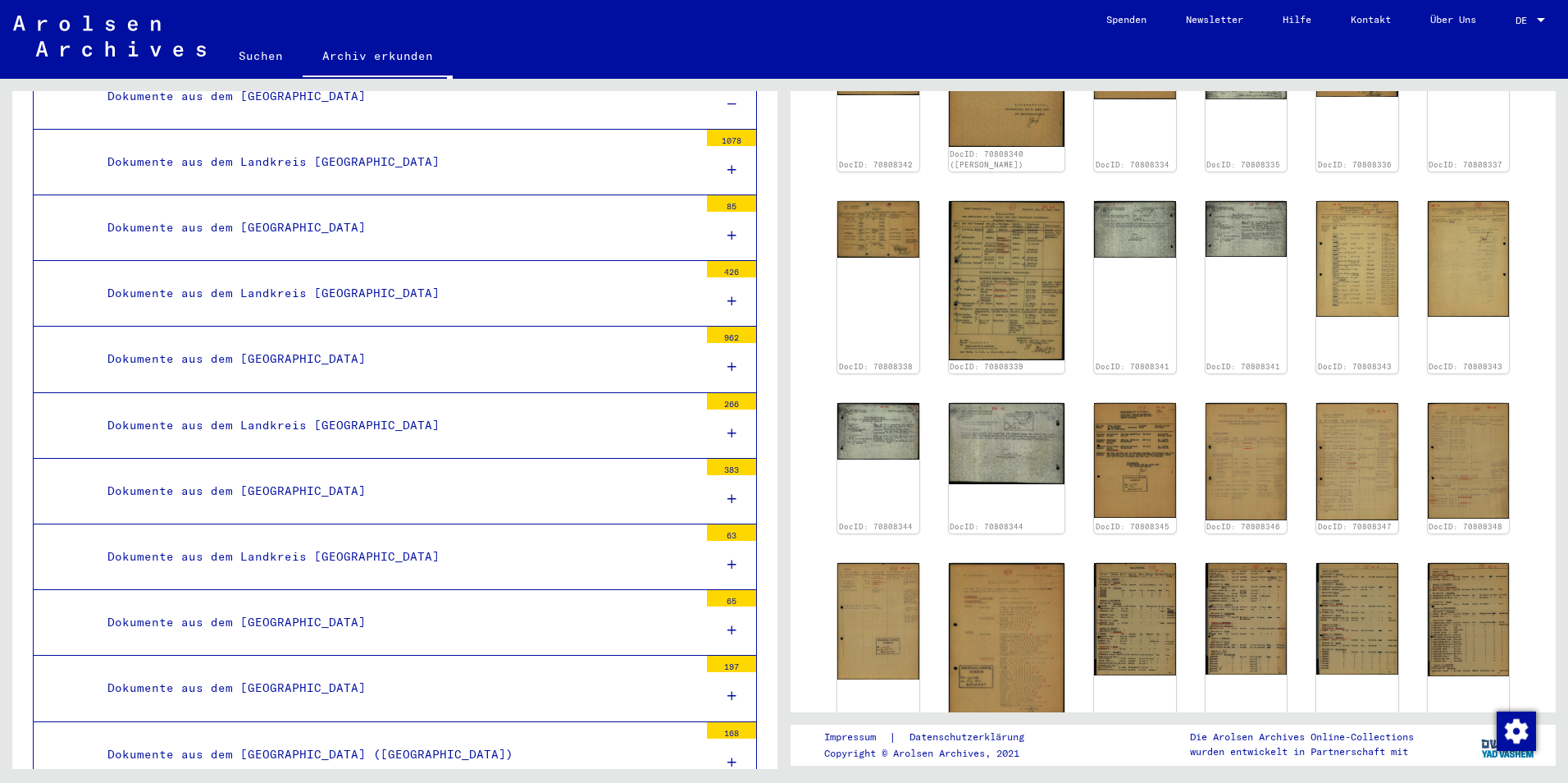
scroll to position [410, 0]
